Goal: Task Accomplishment & Management: Manage account settings

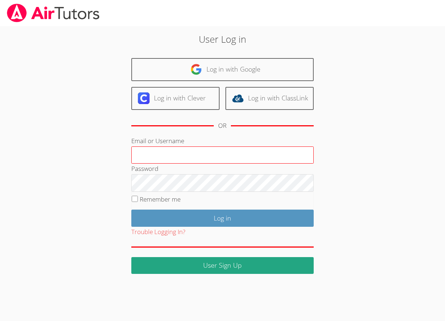
click at [226, 154] on input "Email or Username" at bounding box center [222, 155] width 182 height 18
type input "[EMAIL_ADDRESS][DOMAIN_NAME]"
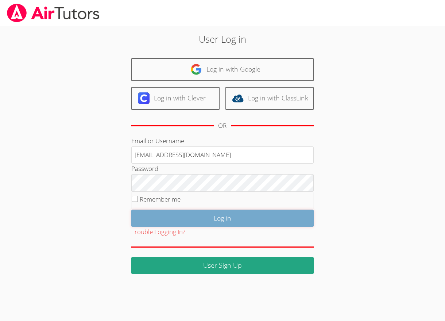
click at [211, 210] on input "Log in" at bounding box center [222, 217] width 182 height 17
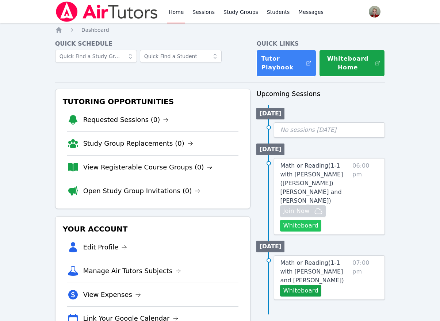
click at [300, 220] on button "Whiteboard" at bounding box center [300, 226] width 41 height 12
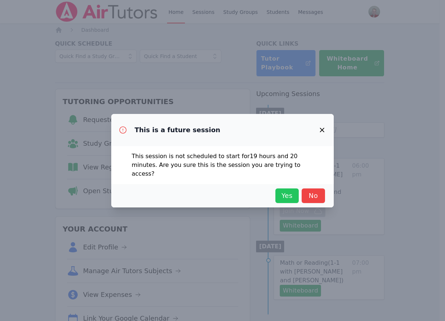
click at [286, 190] on span "Yes" at bounding box center [287, 195] width 16 height 10
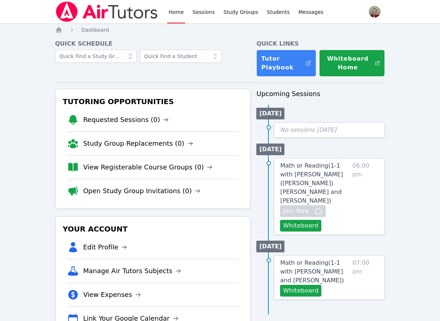
click at [320, 171] on span "Math or Reading ( 1-1 with Catalina (Lina) Von Schulz and Anna Parsons )" at bounding box center [311, 183] width 63 height 42
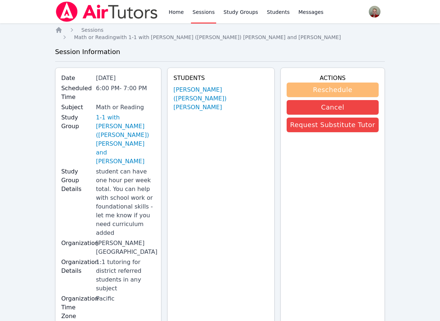
click at [336, 82] on button "Reschedule" at bounding box center [332, 89] width 92 height 15
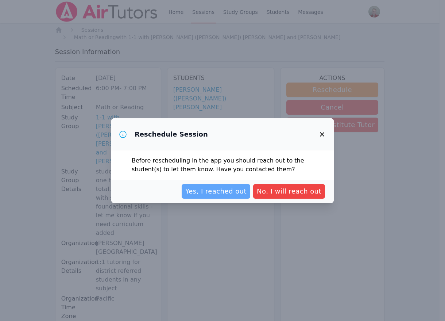
click at [232, 188] on span "Yes, I reached out" at bounding box center [215, 191] width 61 height 10
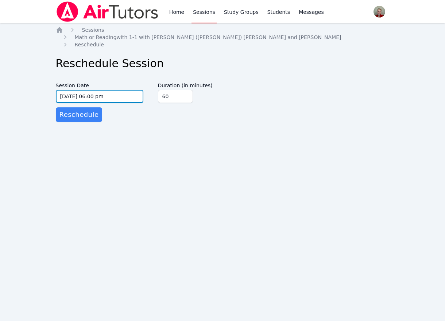
click at [73, 90] on input "09/23/2025 06:00 pm" at bounding box center [100, 96] width 88 height 13
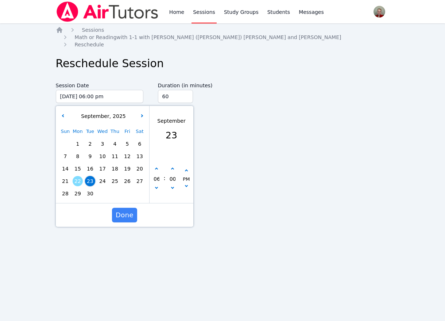
click at [86, 188] on span "30" at bounding box center [90, 193] width 10 height 10
click at [176, 90] on input "60" at bounding box center [175, 96] width 35 height 13
click at [159, 165] on button "button" at bounding box center [156, 168] width 7 height 7
type input "09/30/2025 07:00 pm"
type input "07"
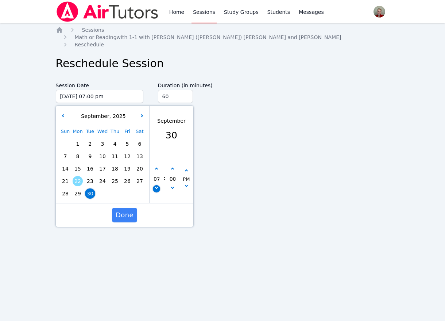
click at [155, 185] on button "button" at bounding box center [156, 188] width 7 height 7
type input "09/30/2025 06:00 pm"
type input "06"
click at [125, 210] on span "Done" at bounding box center [124, 215] width 18 height 10
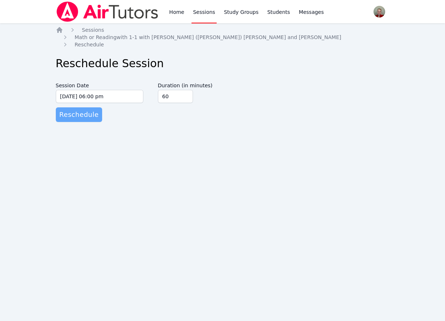
click at [80, 109] on span "Reschedule" at bounding box center [78, 114] width 39 height 10
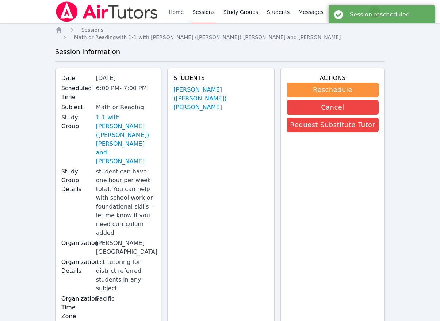
click at [169, 11] on link "Home" at bounding box center [176, 11] width 18 height 23
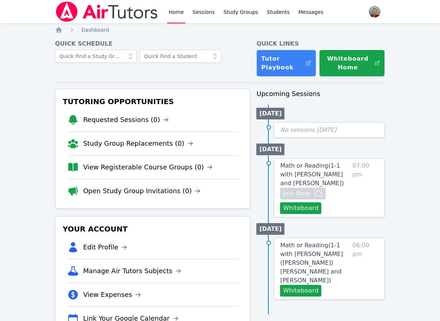
click at [409, 150] on div "Home Sessions Study Groups Students Messages Open user menu Anna Parsons Open m…" at bounding box center [220, 175] width 440 height 351
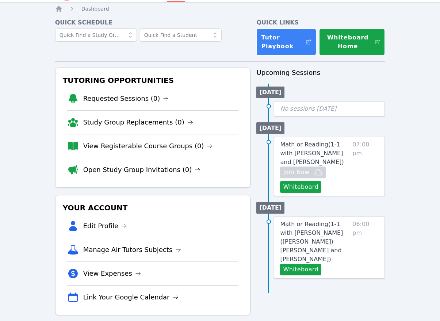
scroll to position [30, 0]
